Goal: Check status: Check status

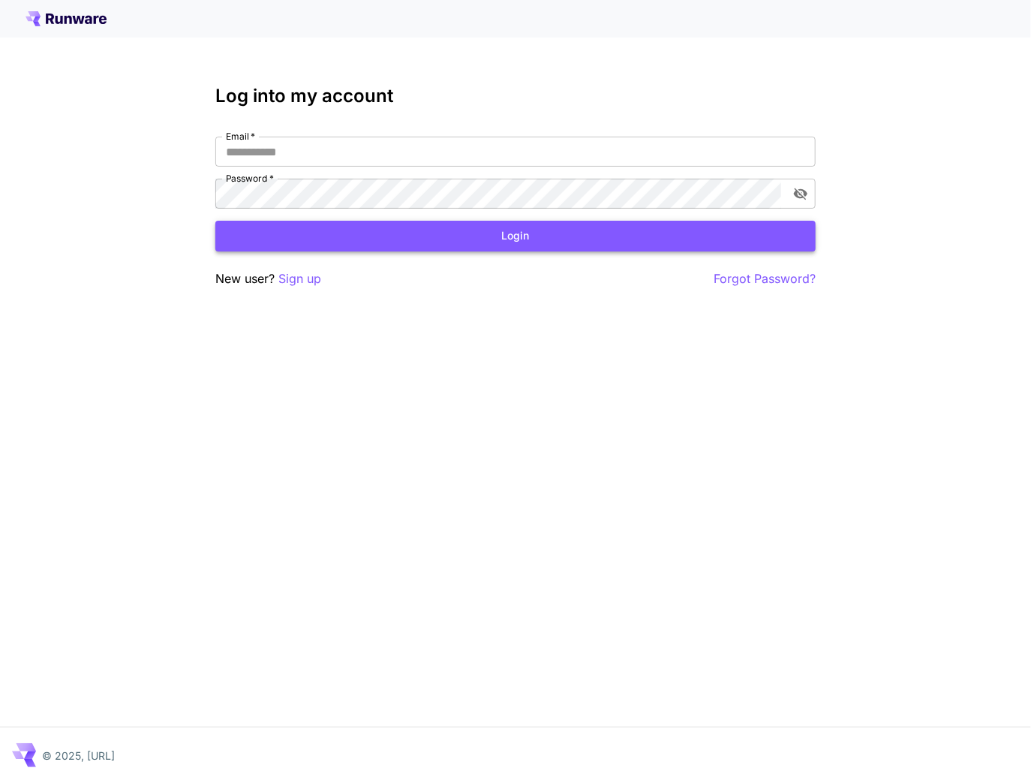
type input "**********"
click at [321, 230] on button "Login" at bounding box center [515, 236] width 600 height 31
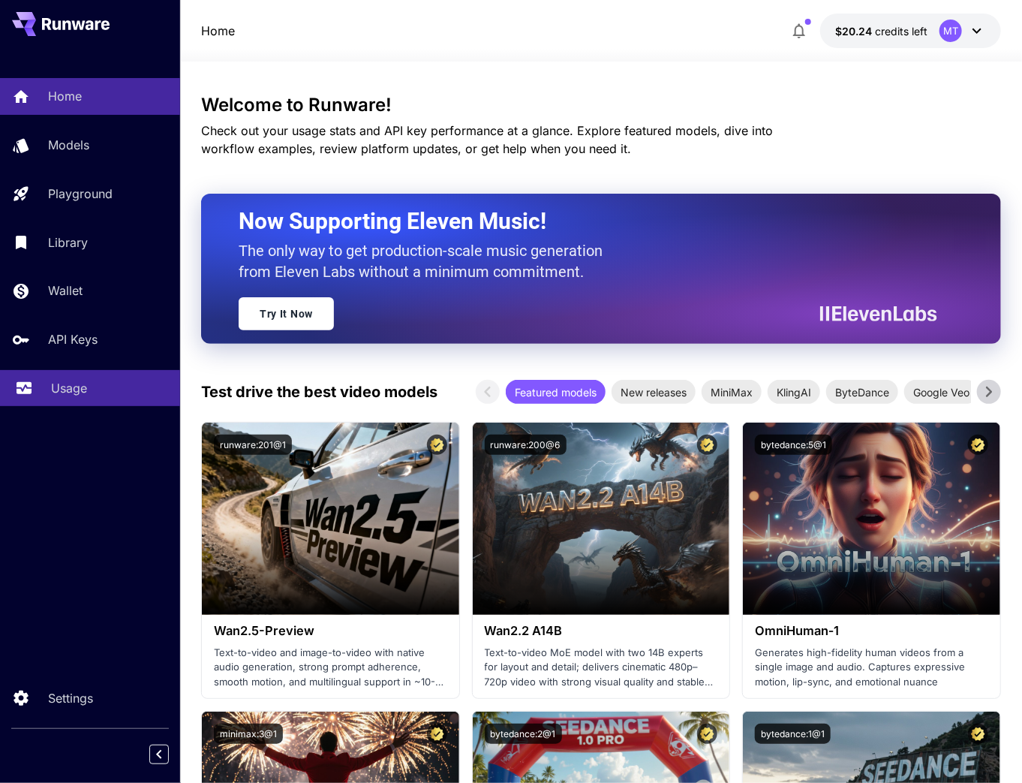
click at [81, 397] on p "Usage" at bounding box center [69, 388] width 36 height 18
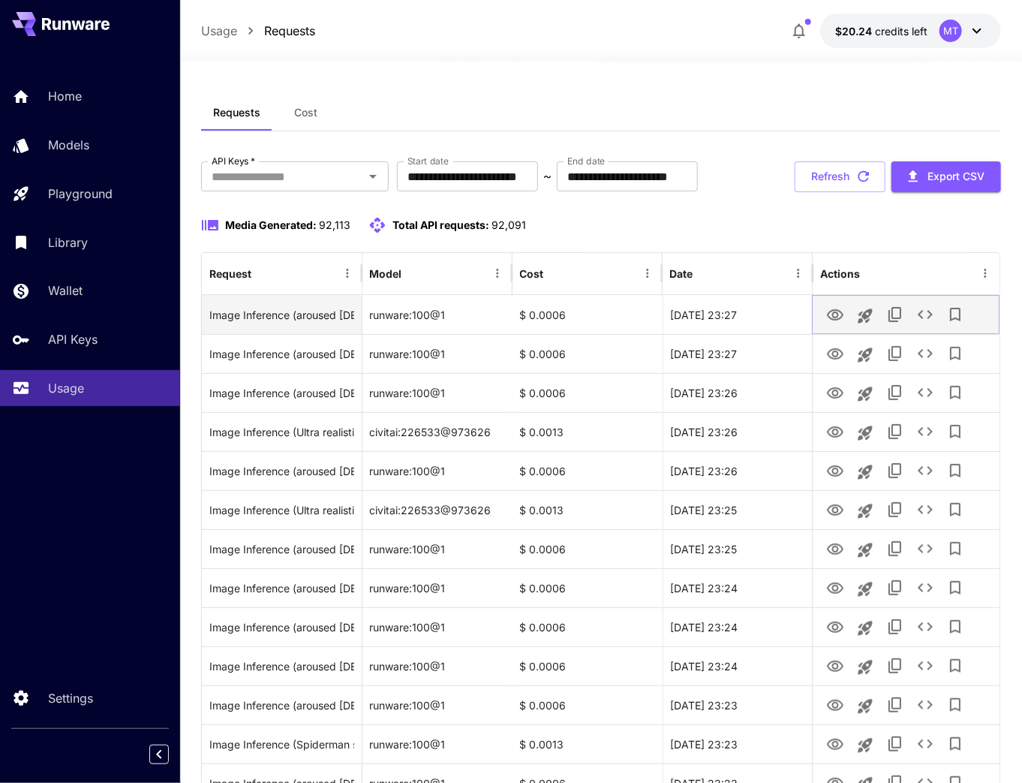
click at [827, 313] on icon "View" at bounding box center [835, 315] width 18 height 18
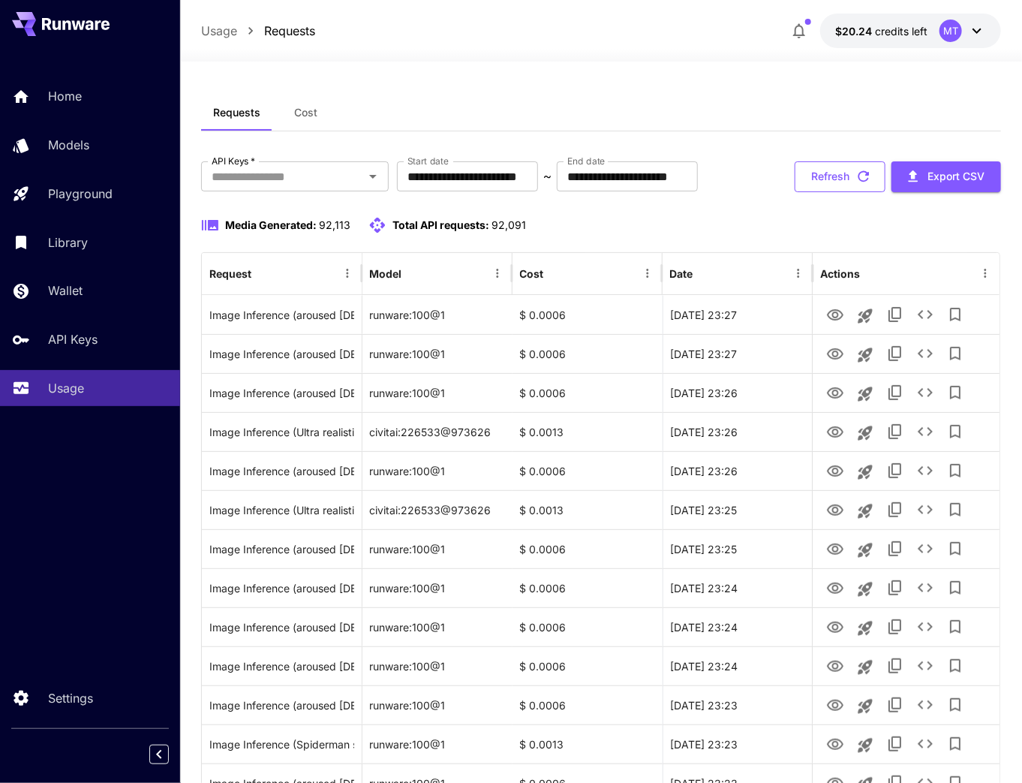
click at [832, 173] on button "Refresh" at bounding box center [840, 176] width 91 height 31
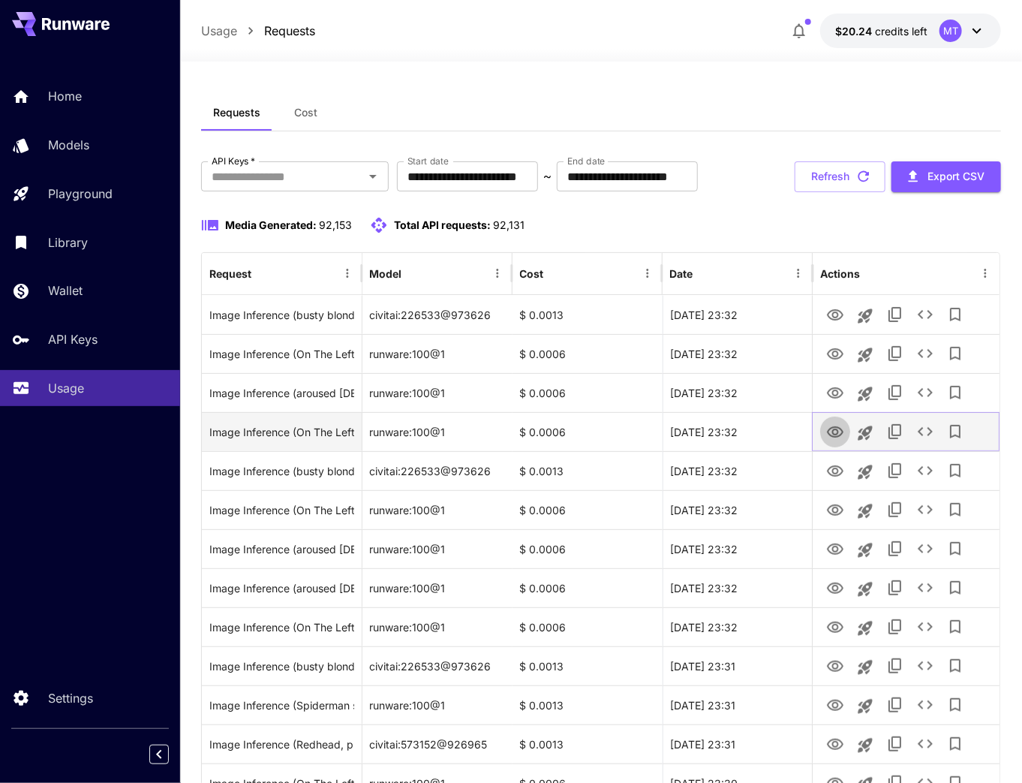
click at [840, 429] on icon "View" at bounding box center [835, 432] width 18 height 18
